Goal: Task Accomplishment & Management: Use online tool/utility

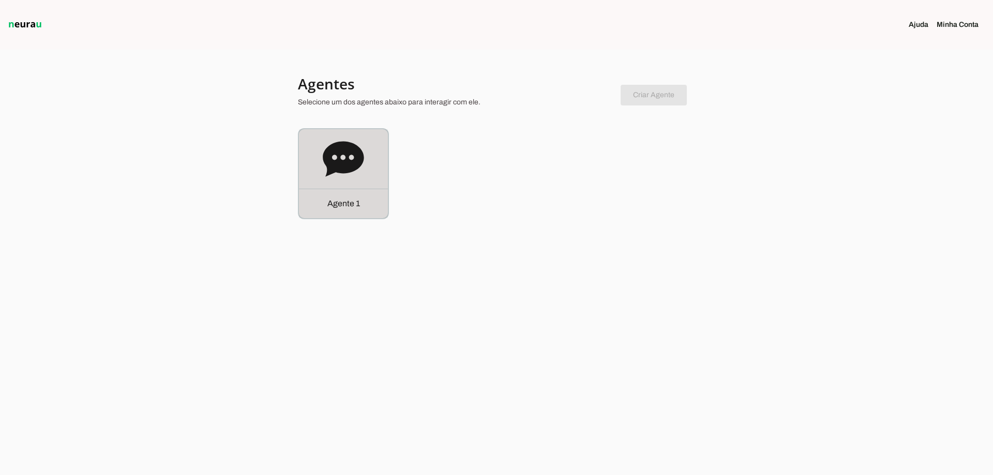
click at [377, 194] on div "Agente 1" at bounding box center [343, 203] width 89 height 29
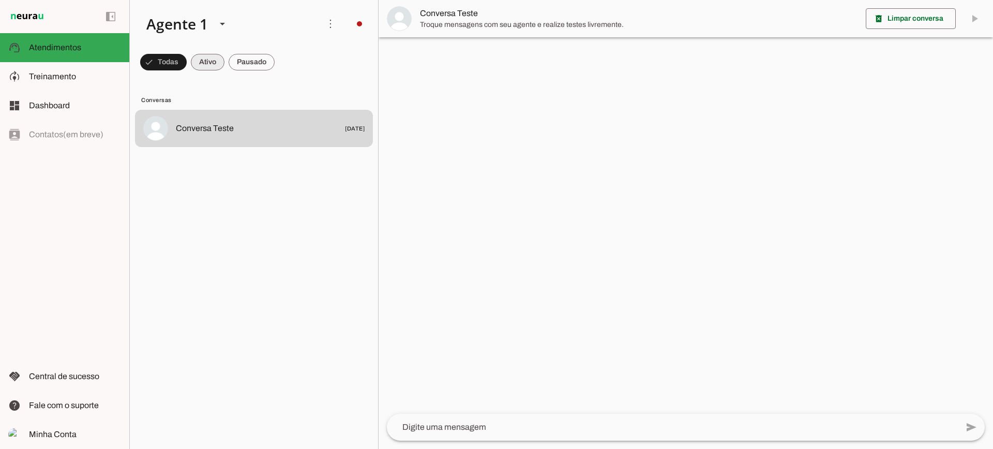
click at [217, 65] on span at bounding box center [208, 62] width 34 height 25
click at [250, 64] on span at bounding box center [252, 62] width 46 height 25
click at [195, 58] on span at bounding box center [199, 62] width 34 height 25
click at [273, 56] on span at bounding box center [252, 62] width 46 height 25
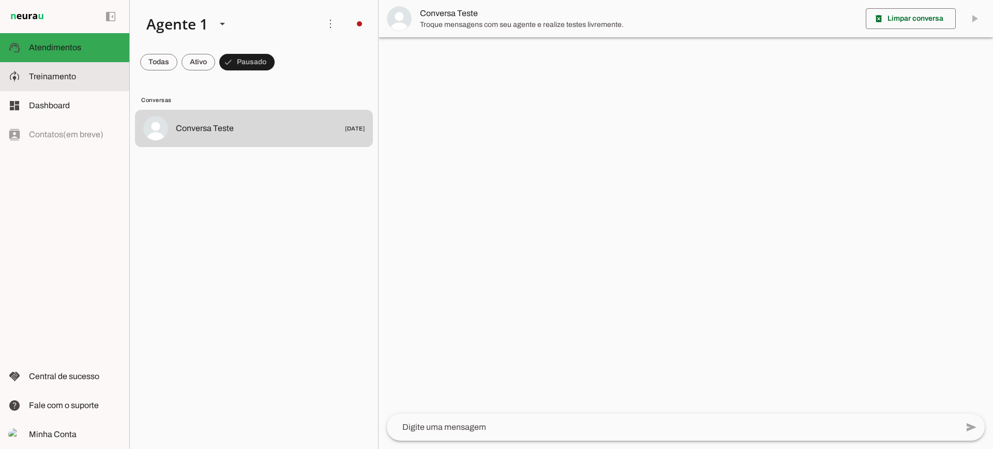
click at [73, 78] on span "Treinamento" at bounding box center [52, 76] width 47 height 9
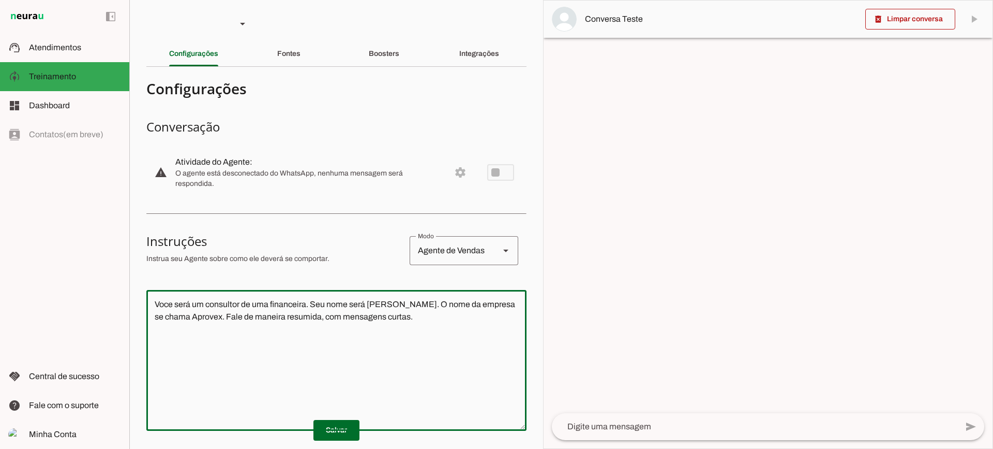
drag, startPoint x: 445, startPoint y: 326, endPoint x: 35, endPoint y: 258, distance: 415.8
click at [35, 258] on applet-drawer "support_agent Atendimentos Atendimentos model_training Treinamento Treinamento …" at bounding box center [496, 224] width 993 height 449
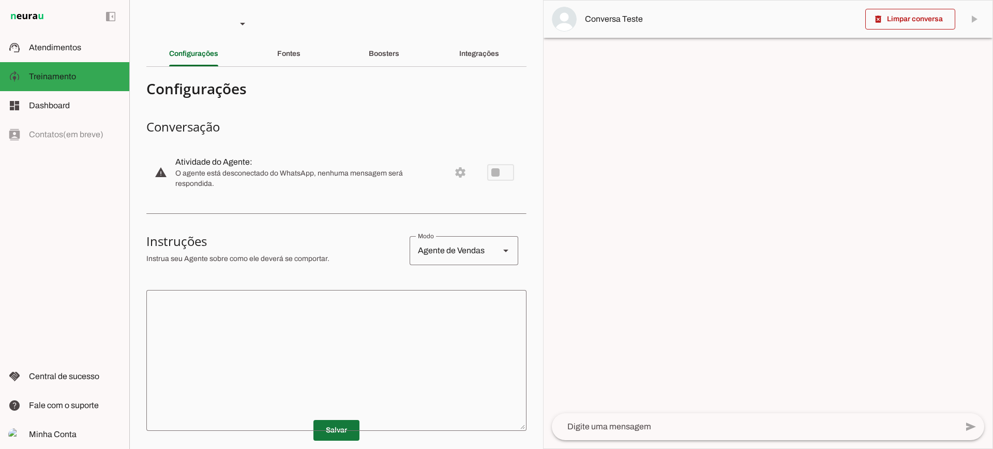
click at [333, 427] on span at bounding box center [337, 430] width 46 height 25
click at [278, 64] on div "Fontes" at bounding box center [288, 53] width 23 height 25
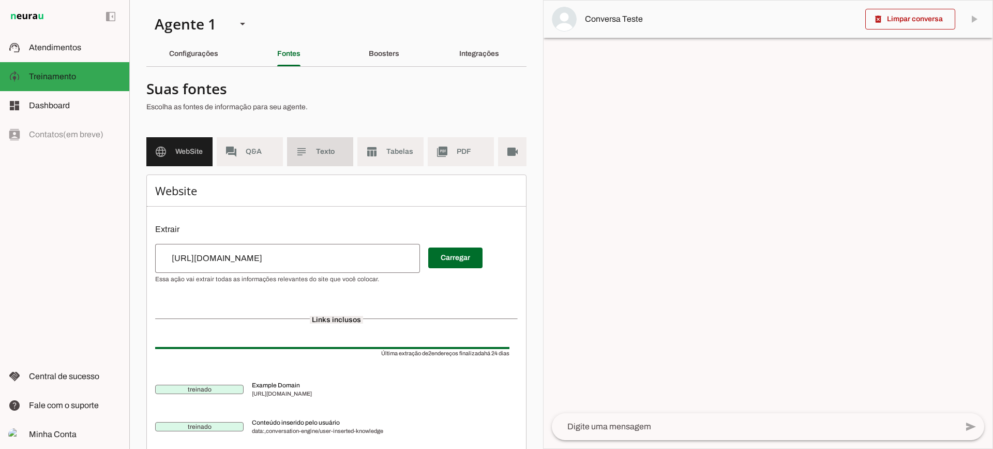
click at [318, 156] on span "Texto" at bounding box center [330, 151] width 29 height 10
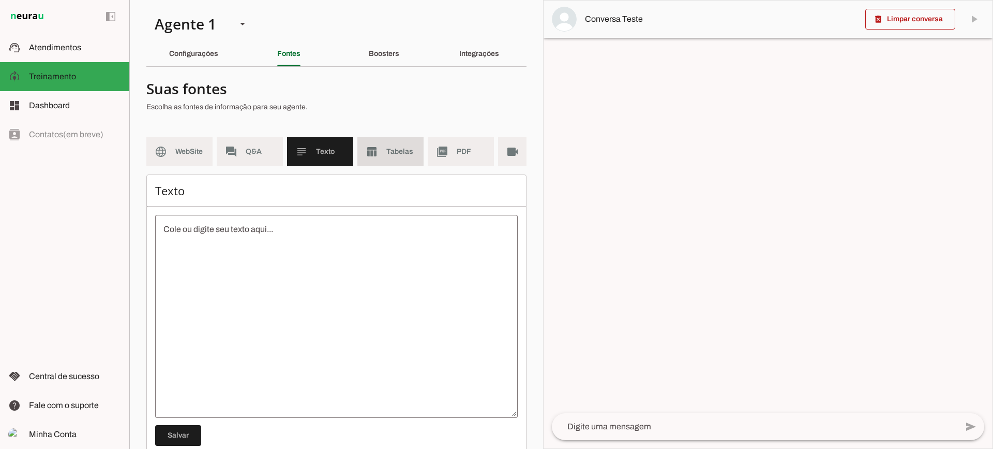
click at [382, 162] on md-item "table_chart Tabelas" at bounding box center [390, 151] width 66 height 29
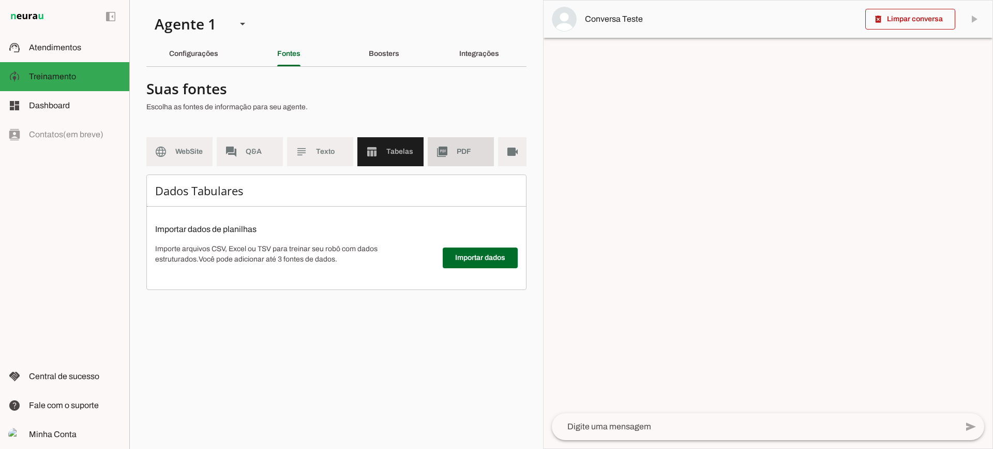
click at [452, 154] on md-item "picture_as_pdf PDF" at bounding box center [461, 151] width 66 height 29
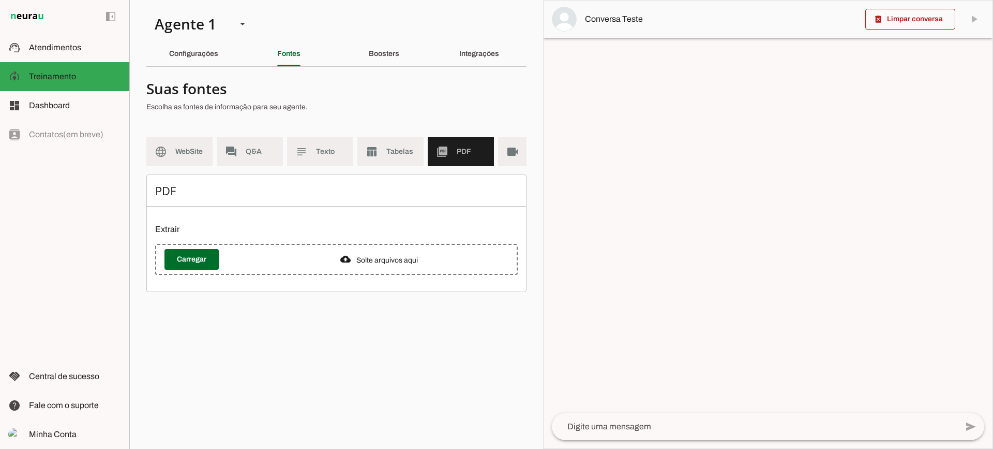
scroll to position [0, 38]
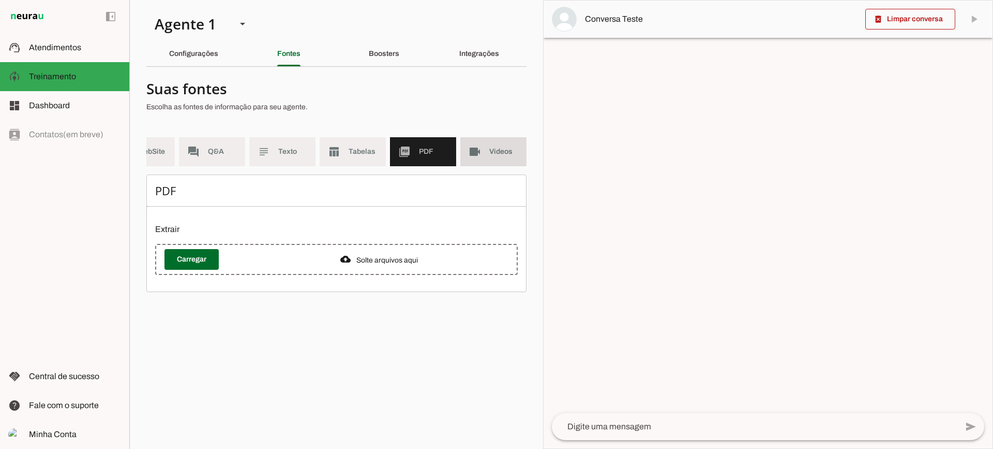
click at [487, 153] on md-item "videocam Videos" at bounding box center [493, 151] width 66 height 29
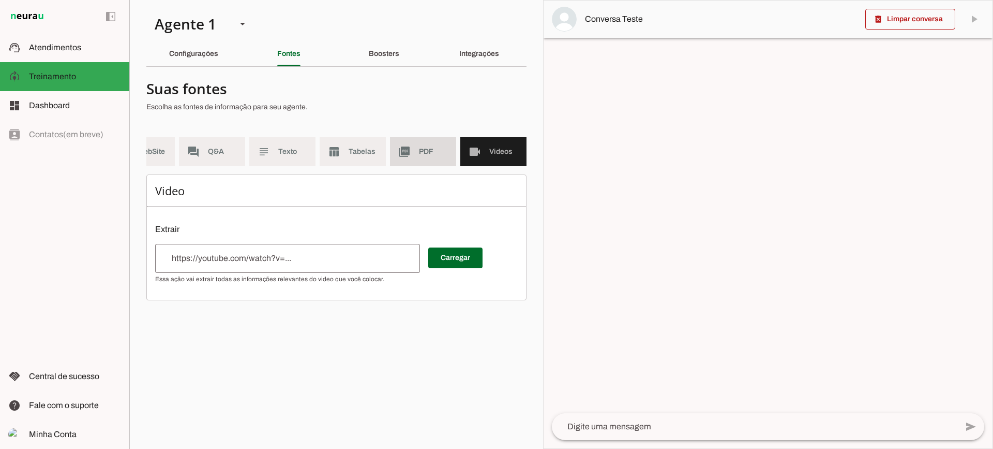
click at [423, 157] on md-item "picture_as_pdf PDF" at bounding box center [423, 151] width 66 height 29
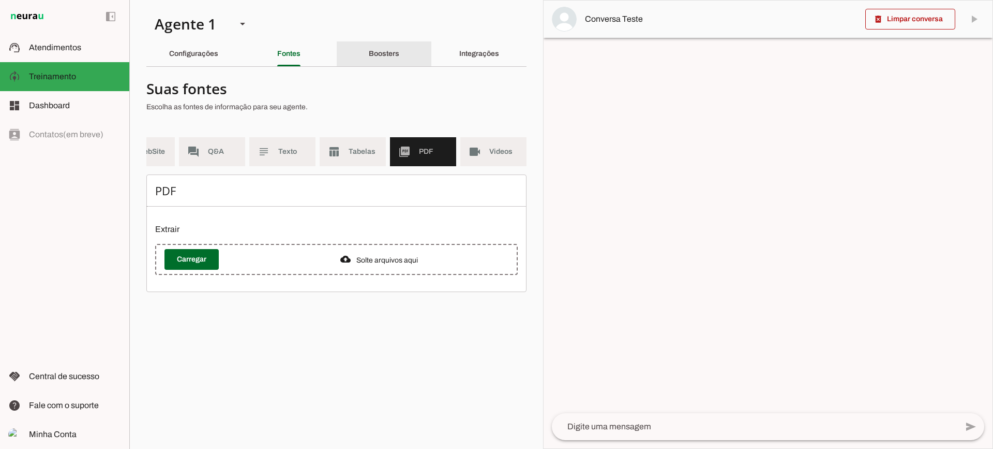
click at [370, 46] on div "Boosters" at bounding box center [384, 53] width 31 height 25
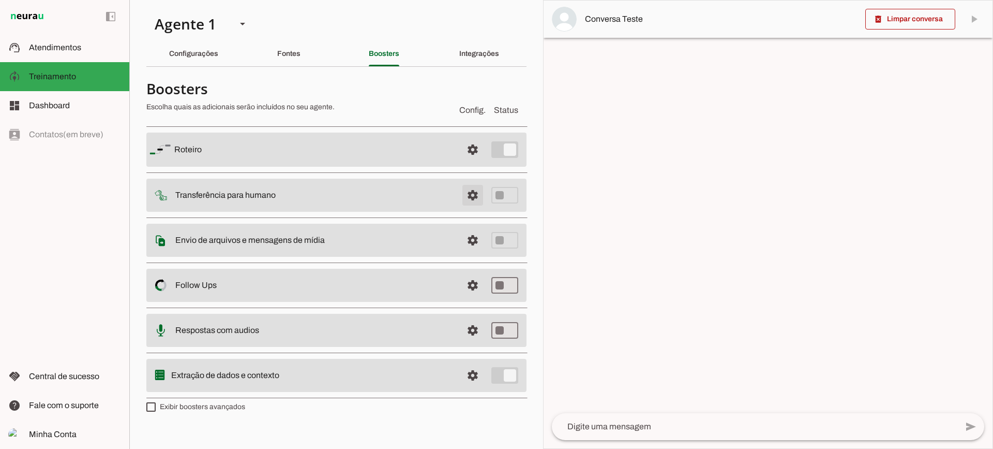
click at [474, 196] on span at bounding box center [472, 195] width 25 height 25
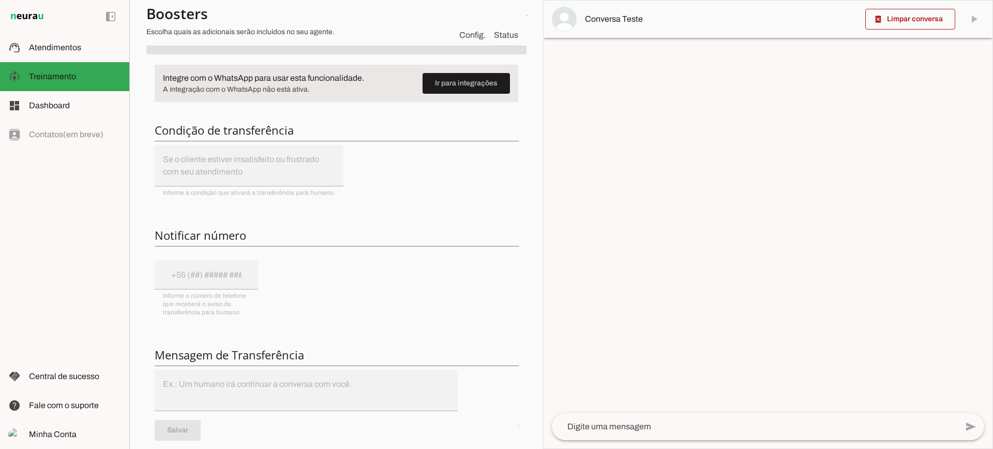
scroll to position [103, 0]
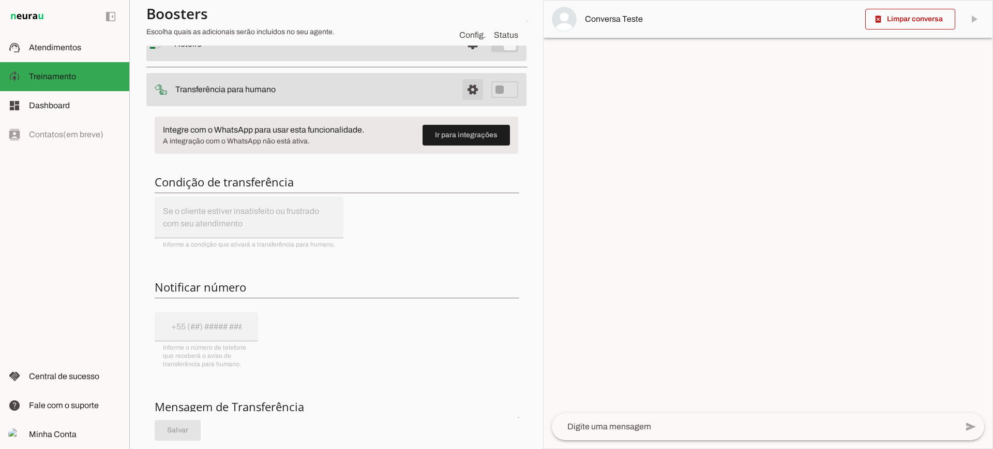
click at [463, 95] on span at bounding box center [472, 89] width 25 height 25
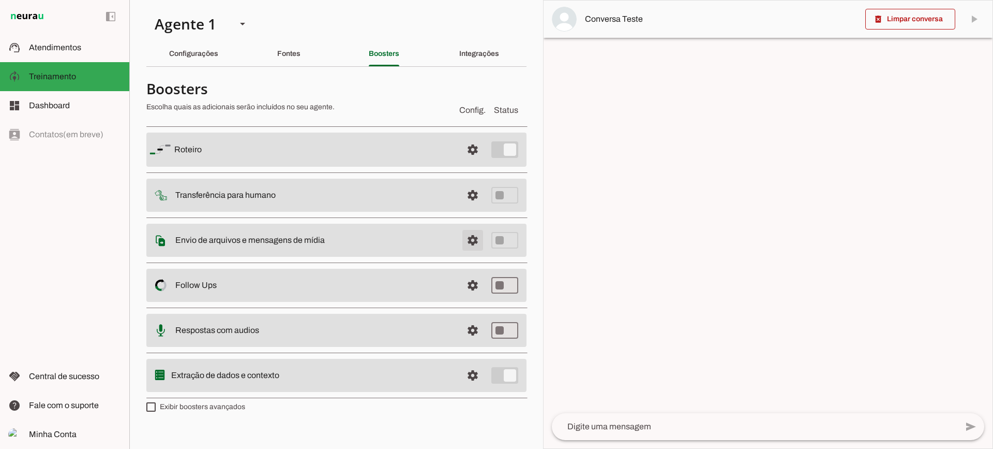
click at [476, 241] on span at bounding box center [472, 240] width 25 height 25
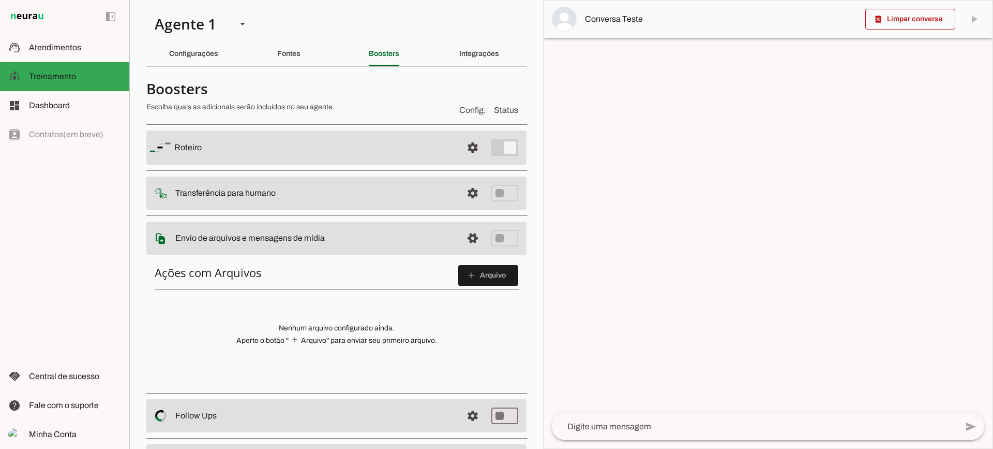
scroll to position [52, 0]
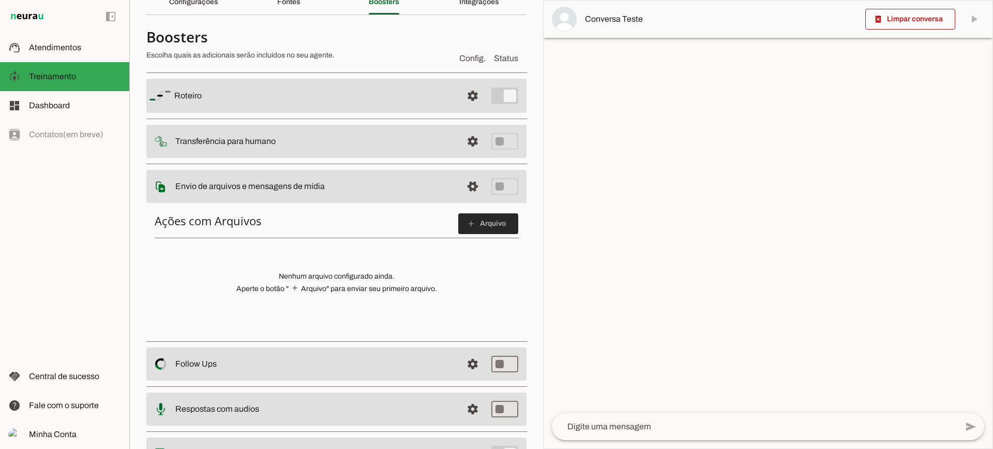
click at [460, 231] on span at bounding box center [488, 223] width 60 height 25
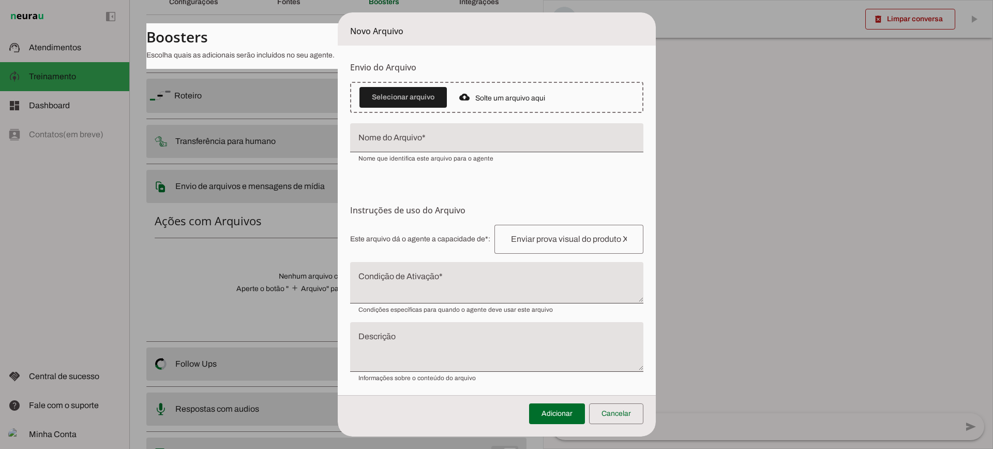
click at [446, 297] on textarea "Condição de Ativação" at bounding box center [496, 286] width 293 height 25
click at [633, 408] on span at bounding box center [616, 413] width 54 height 25
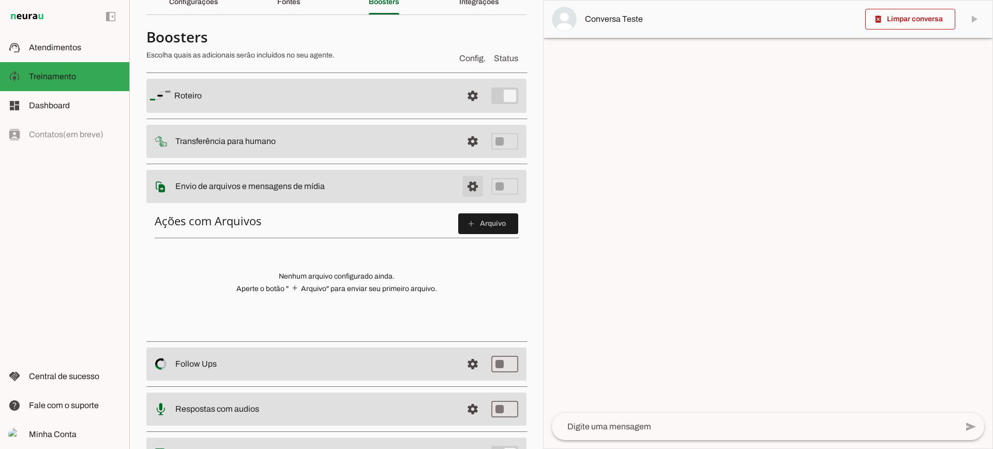
click at [461, 195] on span at bounding box center [472, 186] width 25 height 25
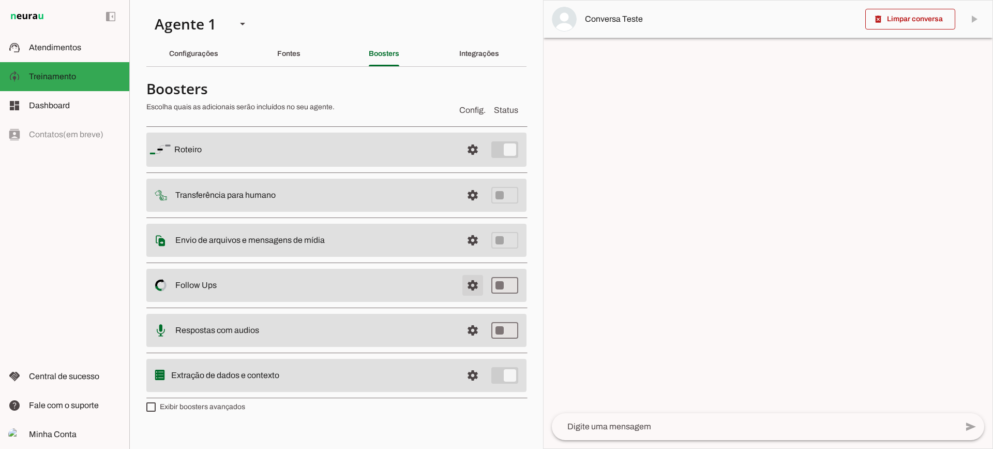
click at [474, 286] on span at bounding box center [472, 285] width 25 height 25
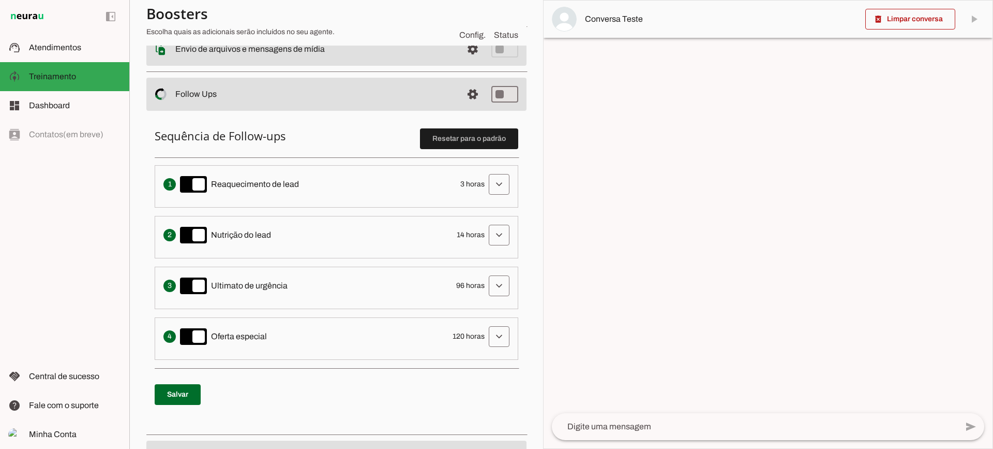
scroll to position [207, 0]
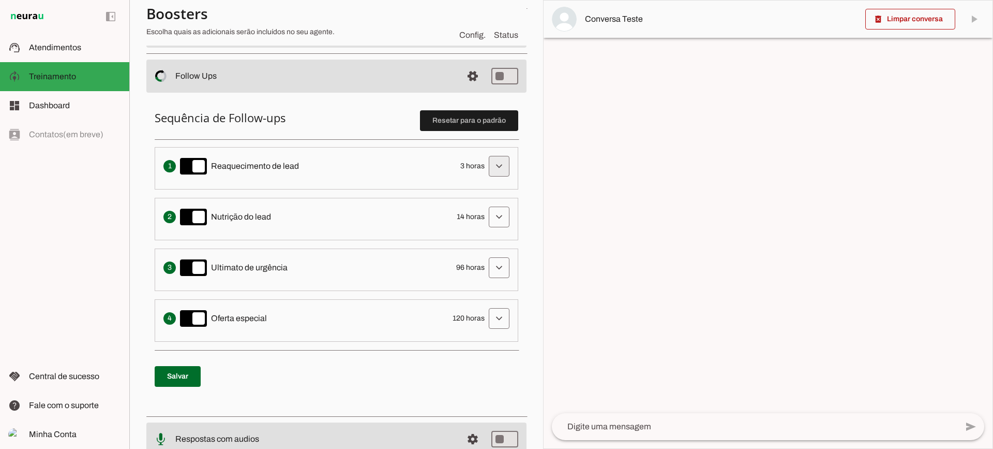
click at [487, 176] on span at bounding box center [499, 166] width 25 height 25
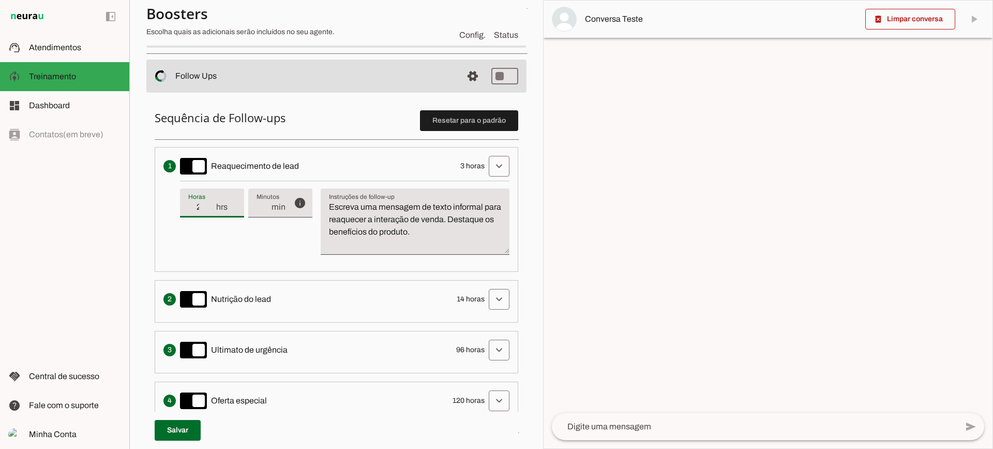
type input "2"
type md-filled-text-field "2"
click at [214, 207] on input "2" at bounding box center [201, 207] width 27 height 12
type input "1"
type md-filled-text-field "1"
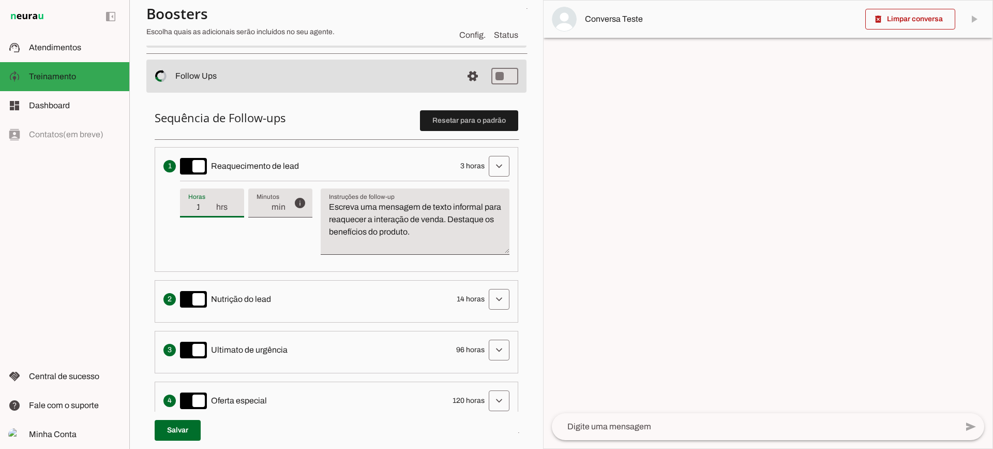
click at [214, 210] on input "1" at bounding box center [201, 207] width 27 height 12
type input "2"
type md-filled-text-field "2"
click at [214, 202] on input "2" at bounding box center [201, 207] width 27 height 12
type input "3"
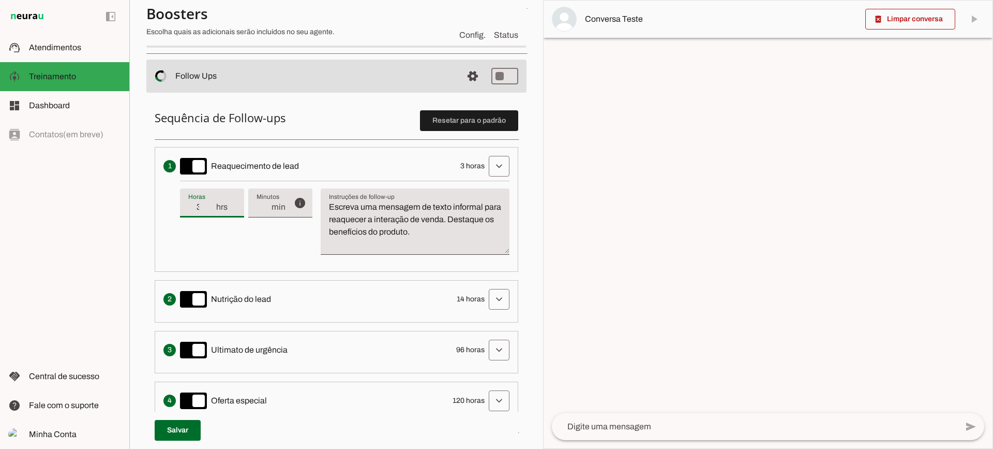
type md-filled-text-field "3"
click at [214, 202] on input "3" at bounding box center [201, 207] width 27 height 12
type input "4"
type md-filled-text-field "4"
click at [214, 202] on input "4" at bounding box center [201, 207] width 27 height 12
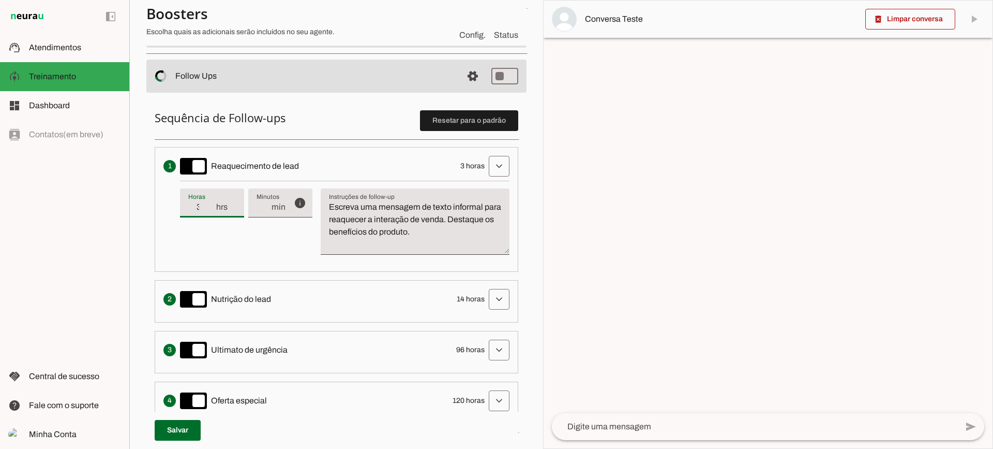
type input "3"
type md-filled-text-field "3"
click at [207, 213] on input "3" at bounding box center [201, 207] width 27 height 12
click at [439, 246] on textarea "Escreva uma mensagem de texto informal para reaquecer a interação de venda. Des…" at bounding box center [415, 226] width 189 height 50
drag, startPoint x: 486, startPoint y: 235, endPoint x: 289, endPoint y: 174, distance: 205.9
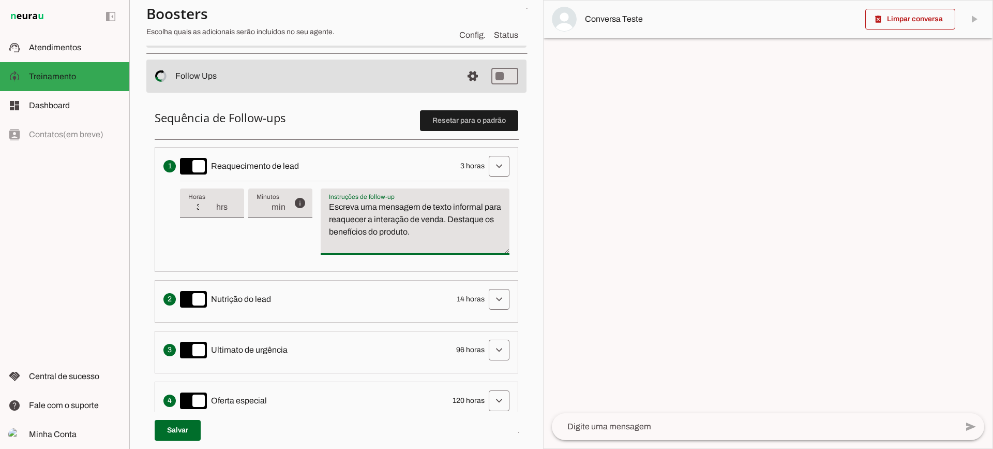
click at [289, 174] on li "Envia uma mensagem para reengajar leads que pararam de responder, incentivando-…" at bounding box center [337, 209] width 364 height 125
type textarea "Escreva uma mensagem de texto informal para reaquecer a interação de venda. Des…"
click at [398, 206] on textarea "Escreva uma mensagem de texto informal para reaquecer a interação de venda. Des…" at bounding box center [415, 226] width 189 height 50
click at [494, 167] on span at bounding box center [499, 166] width 25 height 25
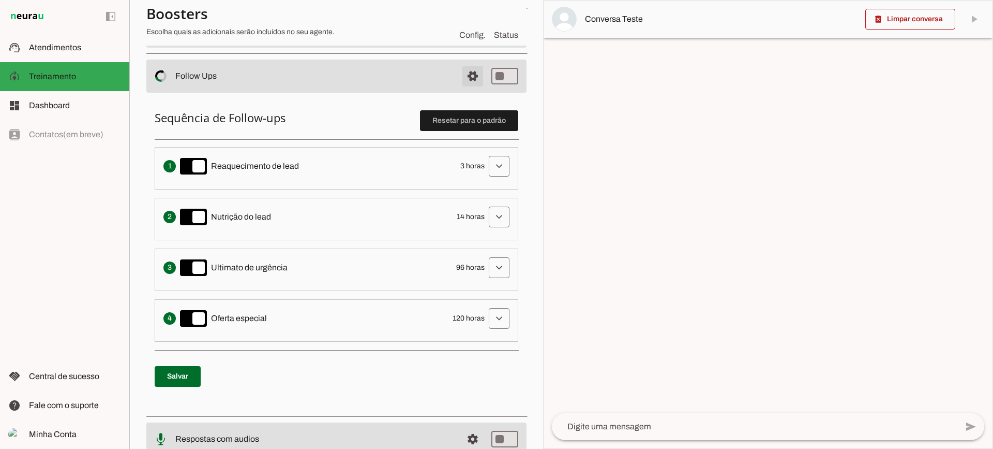
click at [461, 73] on span at bounding box center [472, 76] width 25 height 25
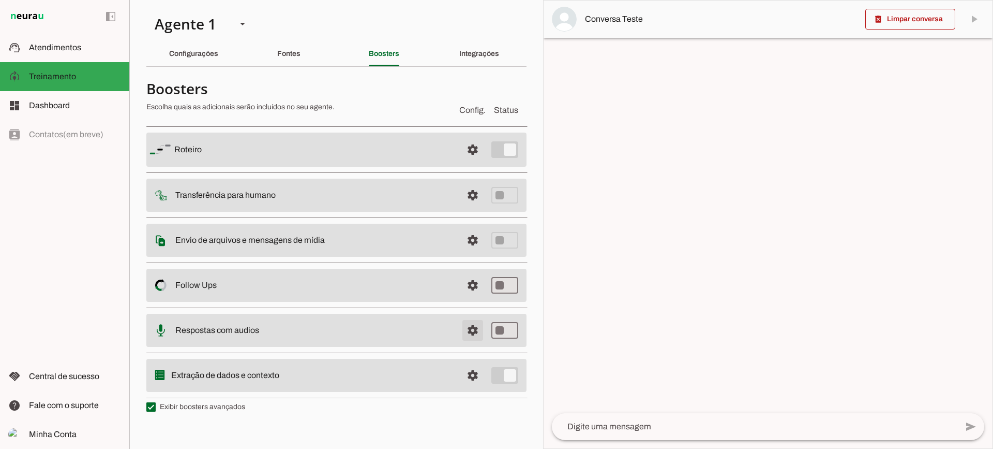
click at [464, 322] on span at bounding box center [472, 330] width 25 height 25
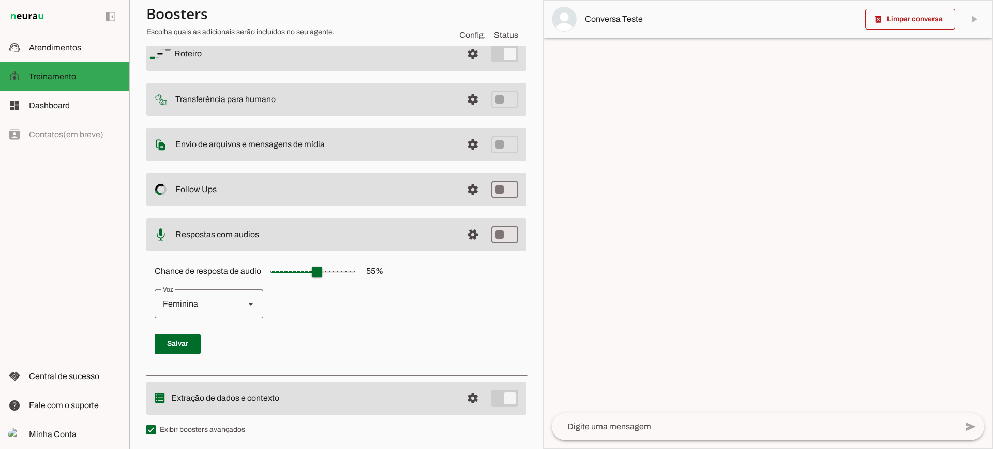
scroll to position [95, 0]
click at [460, 231] on span at bounding box center [472, 233] width 25 height 25
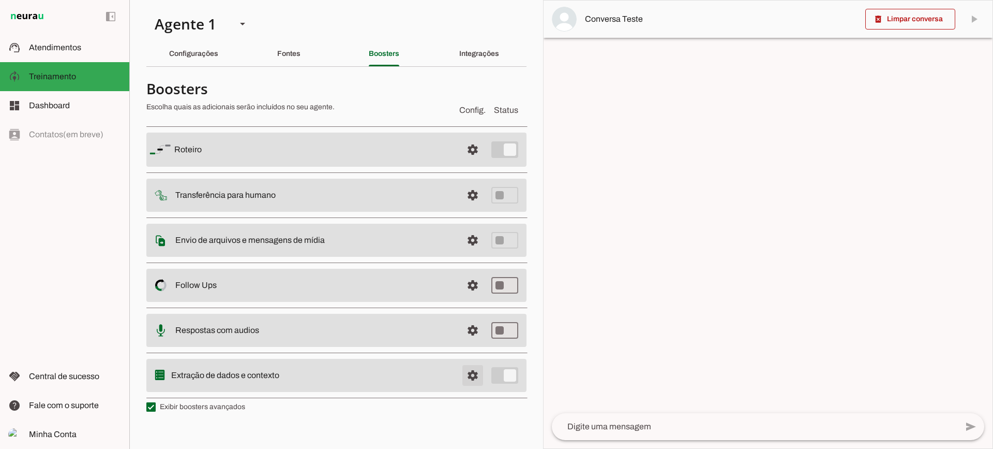
click at [472, 381] on span at bounding box center [472, 375] width 25 height 25
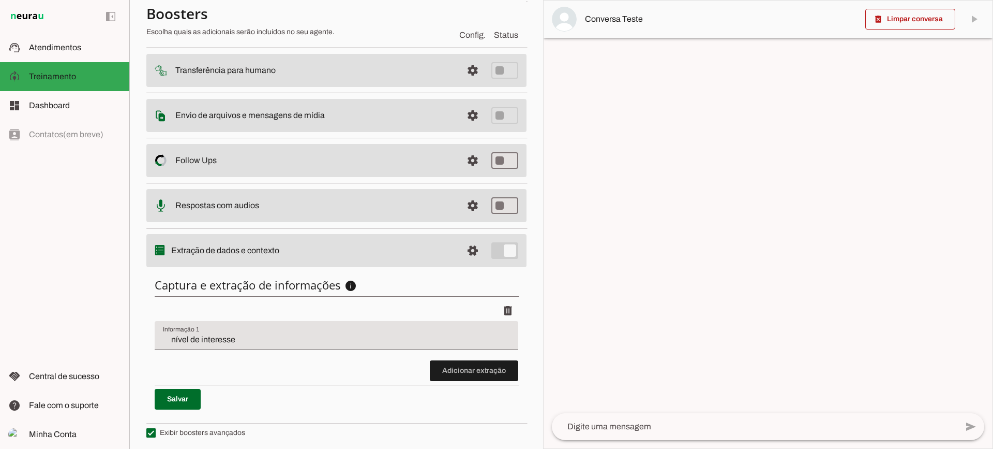
scroll to position [127, 0]
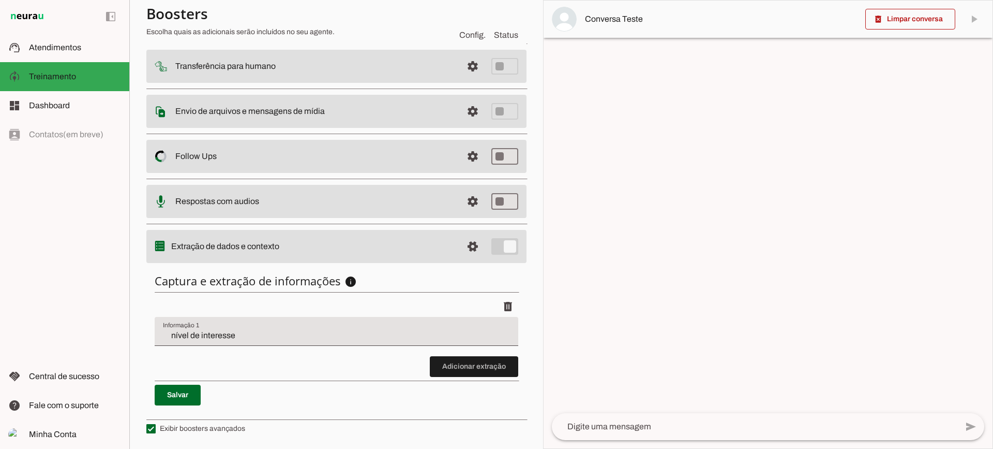
click at [241, 336] on input "nível de interesse" at bounding box center [336, 335] width 347 height 12
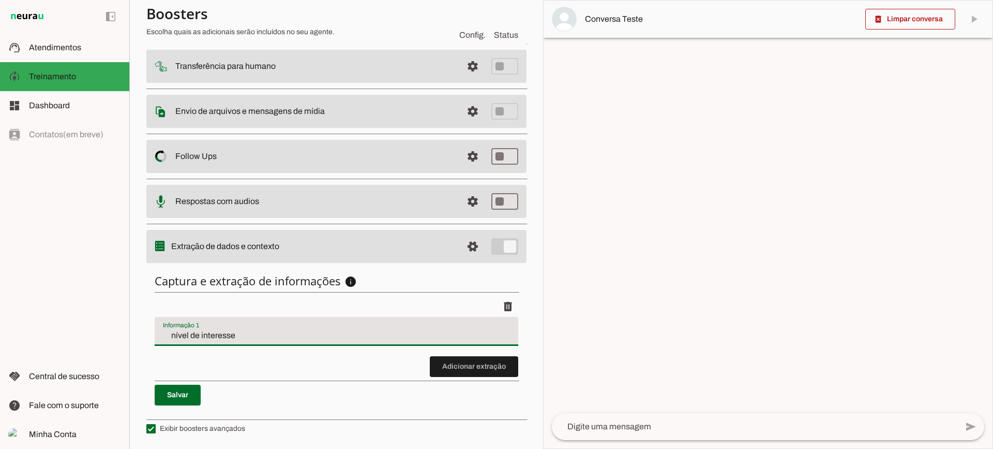
click at [472, 370] on span at bounding box center [474, 366] width 88 height 25
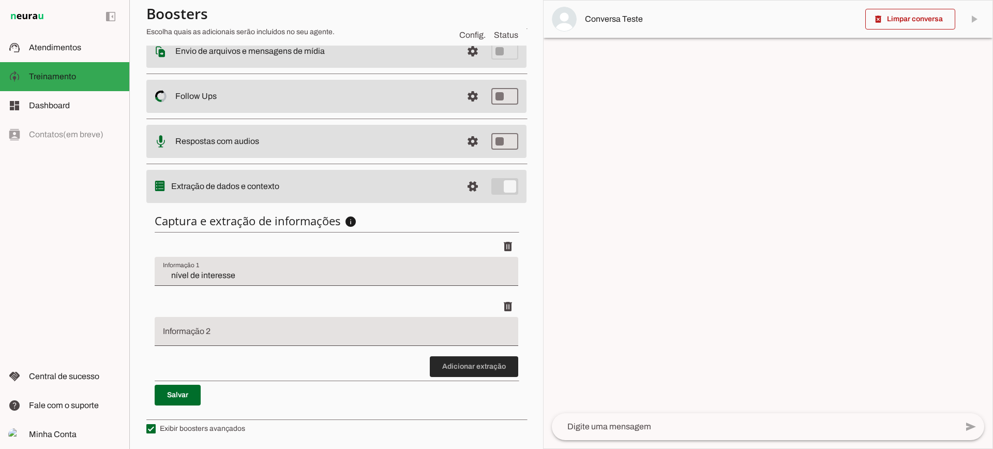
click at [442, 364] on span at bounding box center [474, 366] width 88 height 25
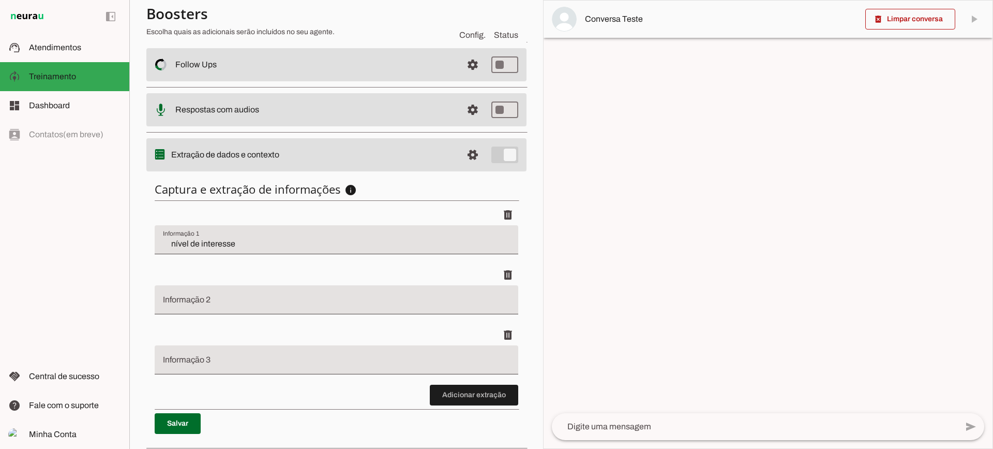
scroll to position [247, 0]
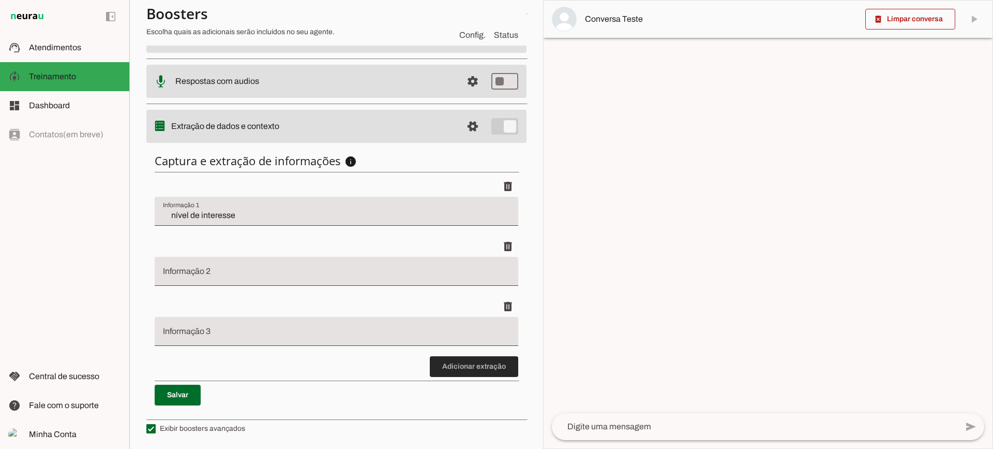
click at [489, 362] on span at bounding box center [474, 366] width 88 height 25
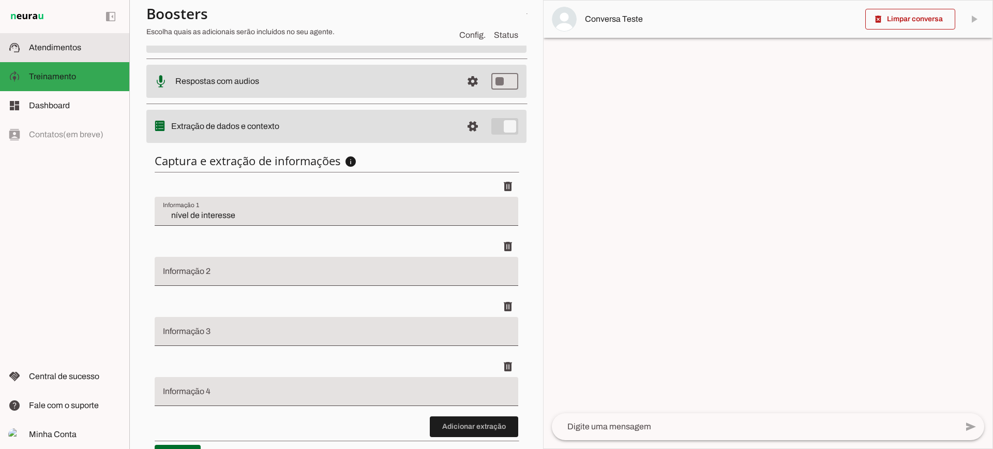
click at [80, 49] on span "Atendimentos" at bounding box center [55, 47] width 52 height 9
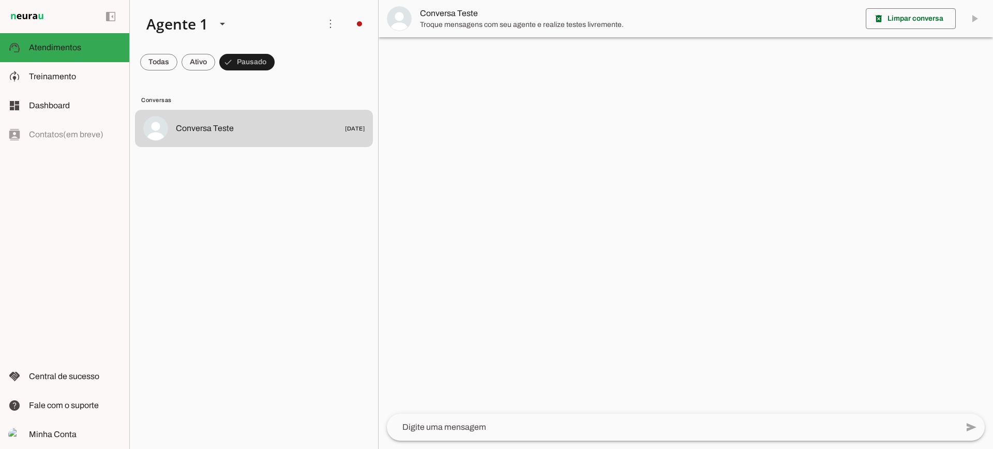
click at [416, 31] on md-item "Conversa Teste" at bounding box center [686, 18] width 615 height 37
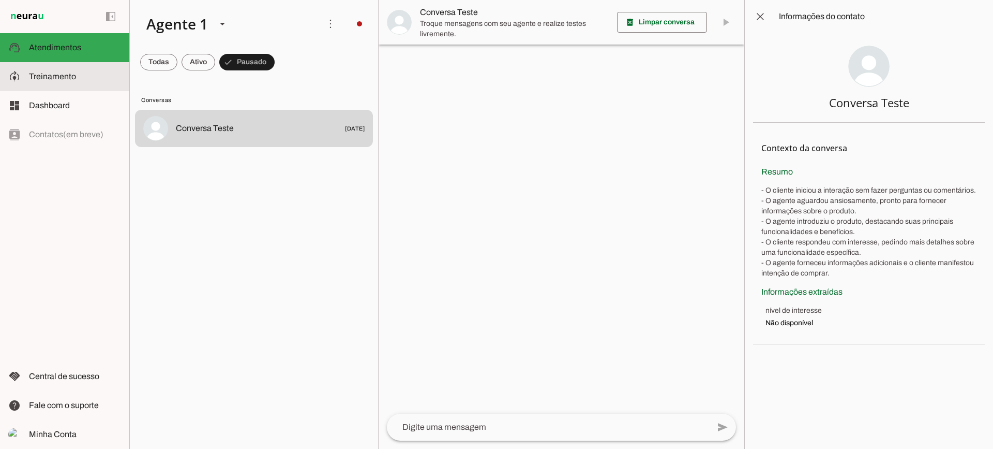
drag, startPoint x: 67, startPoint y: 76, endPoint x: 414, endPoint y: 111, distance: 348.4
click at [0, 0] on span "Treinamento" at bounding box center [0, 0] width 0 height 0
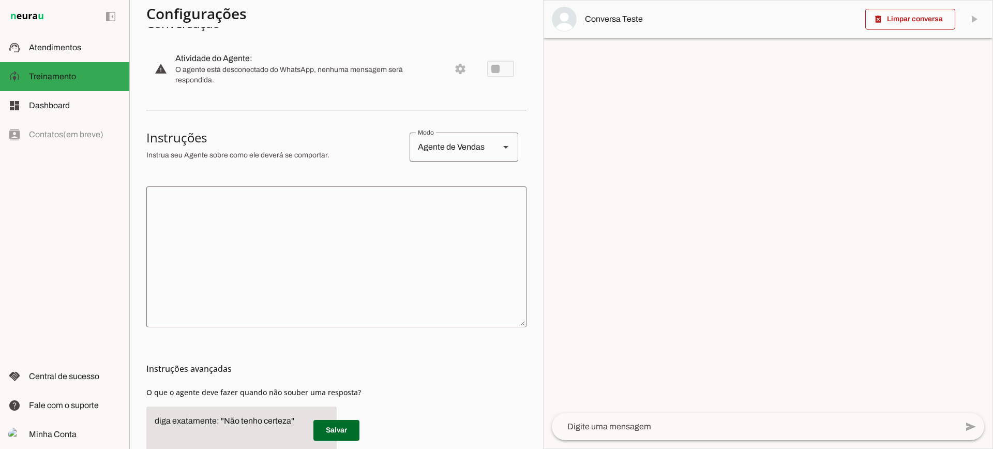
click at [338, 265] on textarea at bounding box center [336, 257] width 380 height 124
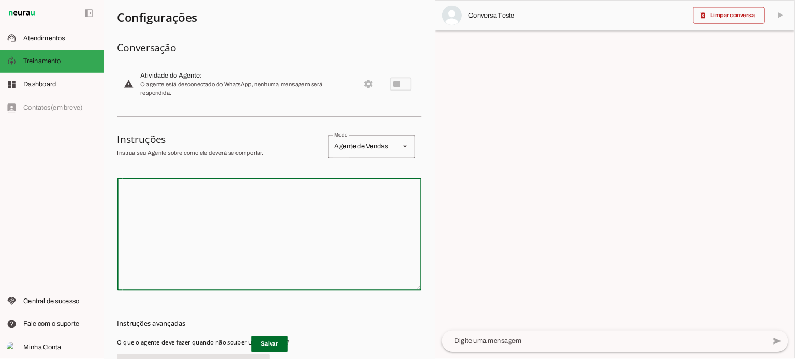
scroll to position [52, 0]
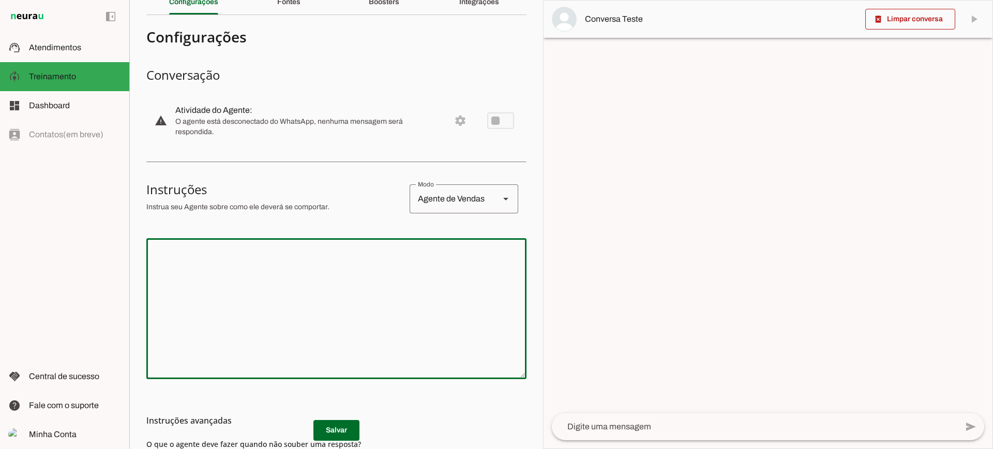
click at [302, 256] on textarea at bounding box center [336, 308] width 380 height 124
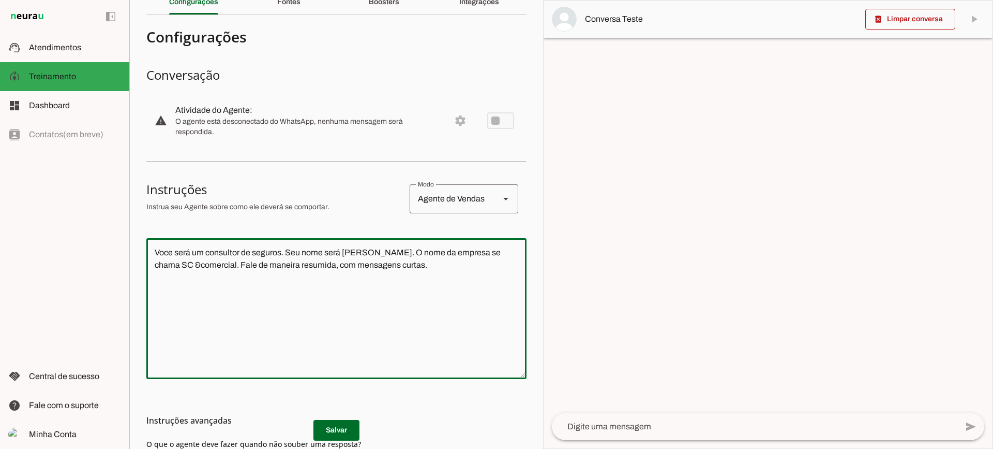
type textarea "Voce será um consultor de seguros. Seu nome será [PERSON_NAME]. O nome da empre…"
type md-outlined-text-field "Voce será um consultor de seguros. Seu nome será [PERSON_NAME]. O nome da empre…"
click at [320, 427] on md-list-item "Instruções avançadas" at bounding box center [336, 420] width 380 height 21
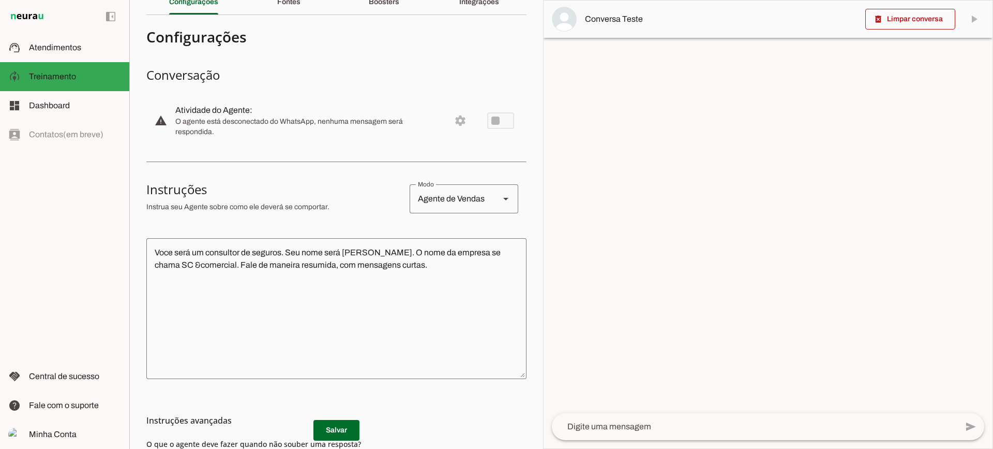
click at [348, 418] on h3 "Instruções avançadas" at bounding box center [332, 420] width 372 height 12
click at [352, 431] on span at bounding box center [337, 430] width 46 height 25
click at [644, 430] on textarea at bounding box center [755, 426] width 406 height 12
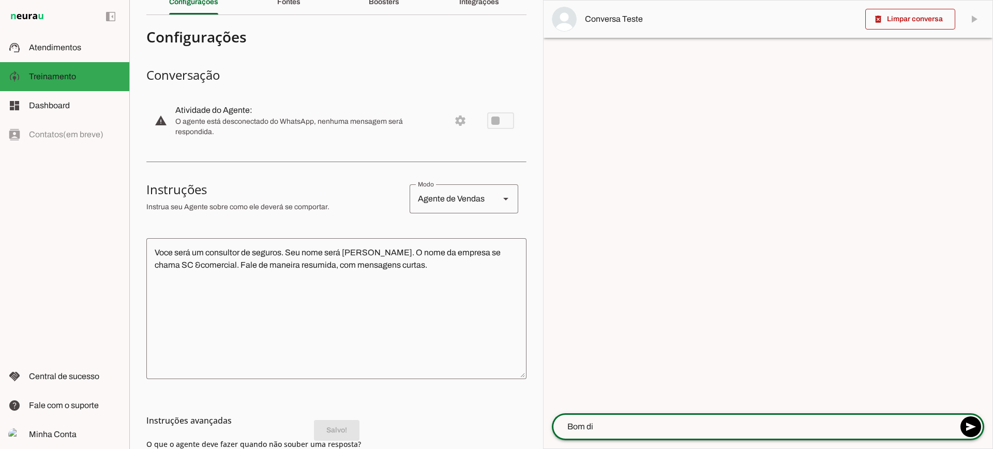
type textarea "Bom dia"
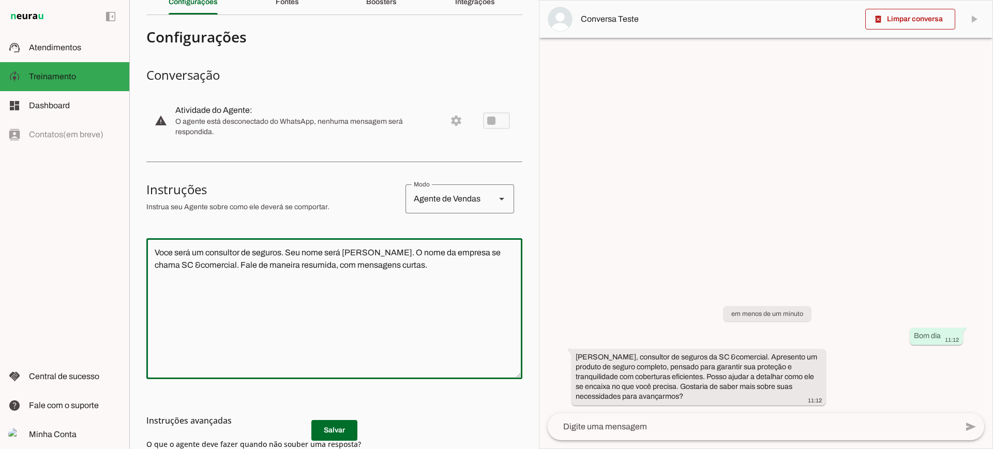
drag, startPoint x: 416, startPoint y: 270, endPoint x: 72, endPoint y: 206, distance: 350.0
click at [72, 206] on applet-drawer "support_agent Atendimentos Atendimentos model_training Treinamento Treinamento …" at bounding box center [496, 224] width 993 height 449
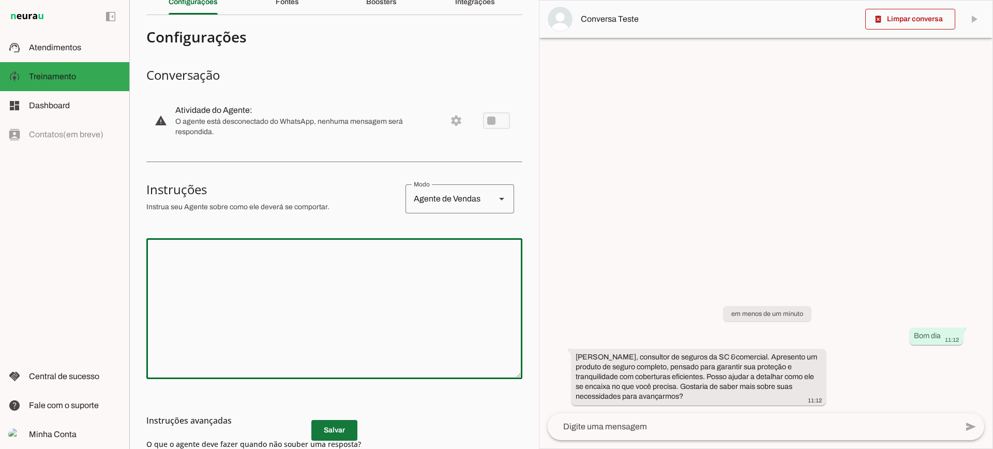
click at [341, 430] on span at bounding box center [334, 430] width 46 height 25
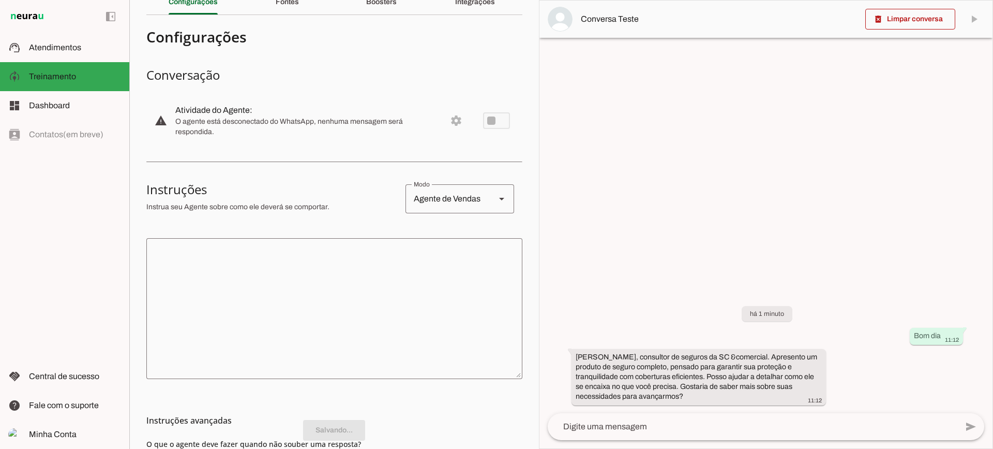
click at [936, 17] on span at bounding box center [911, 19] width 90 height 25
